Goal: Contribute content

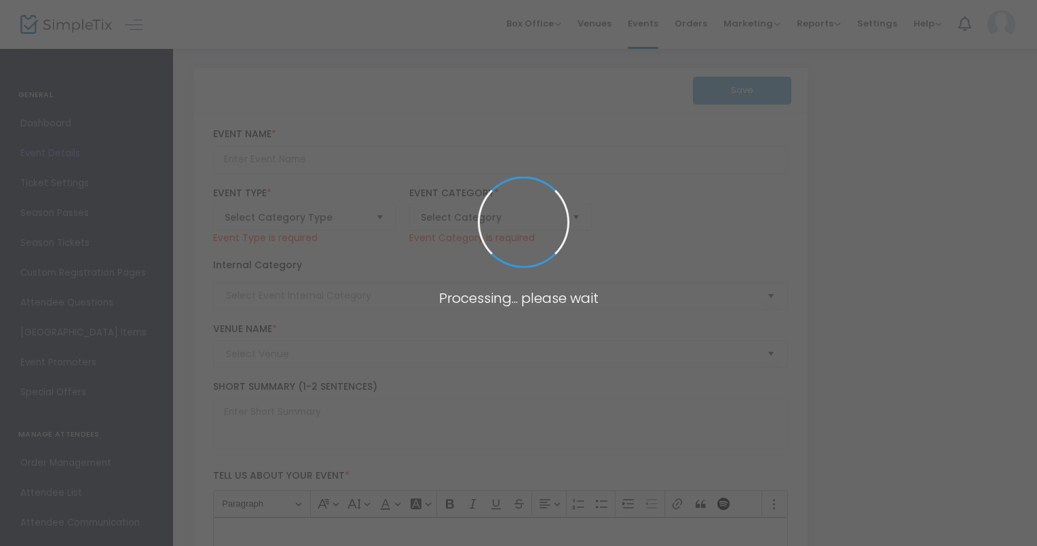
type input "Introduction to Oil Painting"
type textarea "In this 3 hour class, students will learn how to use oil paints as the primary …"
type input "Register Now"
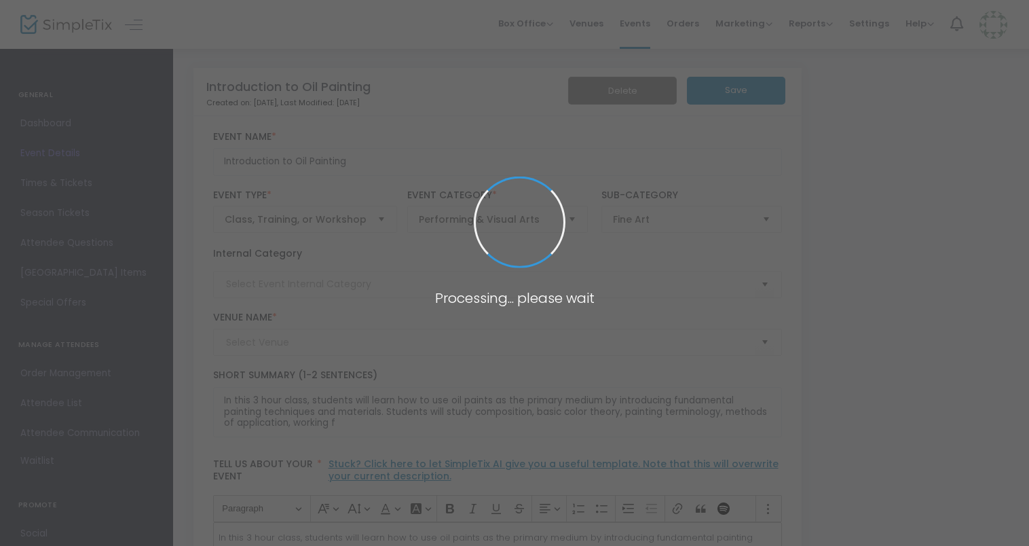
type input "The Compound at [STREET_ADDRESS]"
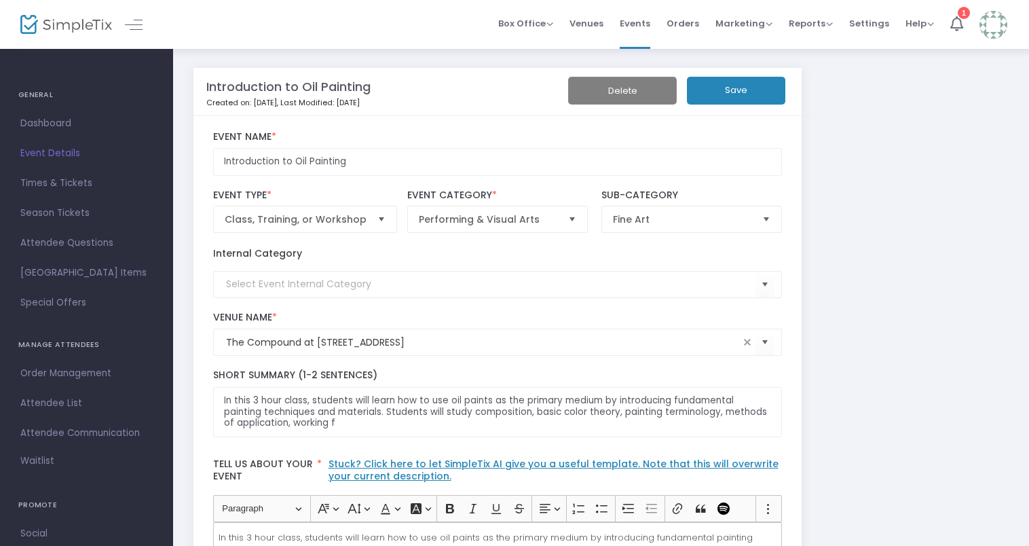
click at [712, 87] on button "Save" at bounding box center [736, 91] width 98 height 28
